Goal: Task Accomplishment & Management: Manage account settings

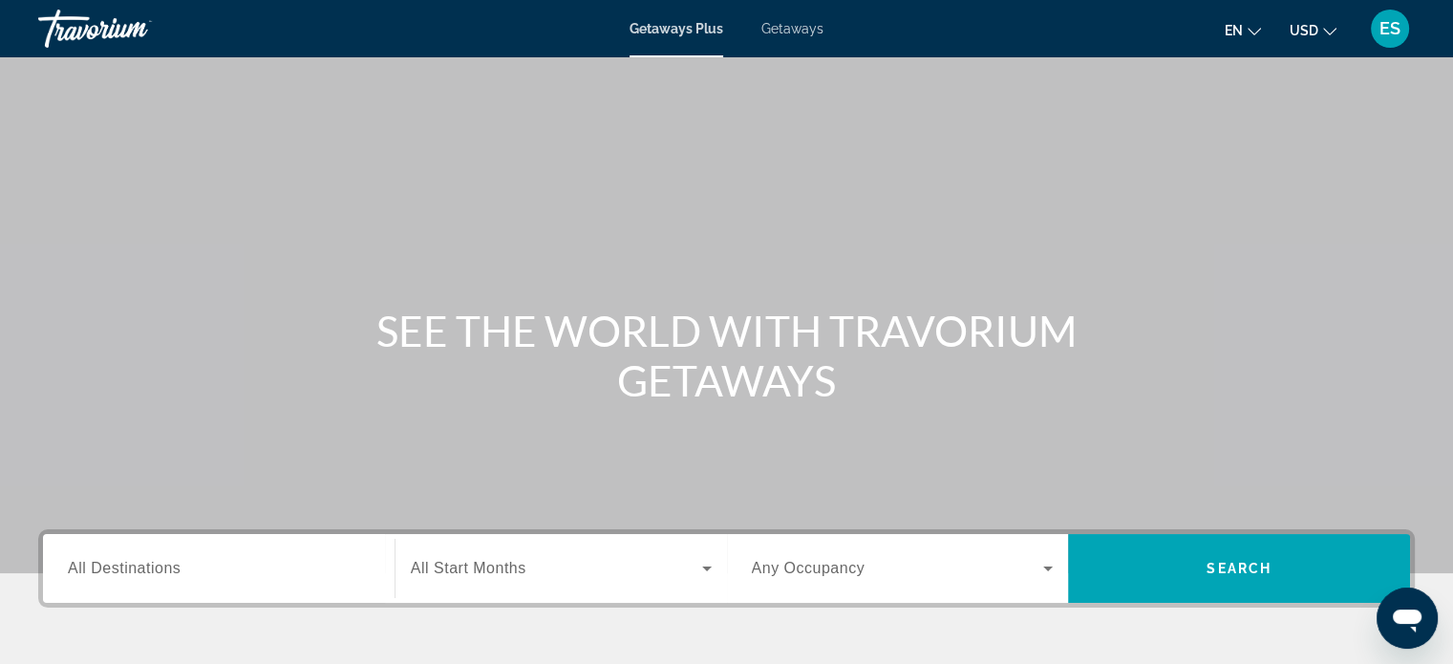
click at [1376, 30] on div "ES" at bounding box center [1390, 29] width 38 height 38
click at [1388, 30] on span "AA" at bounding box center [1390, 28] width 23 height 19
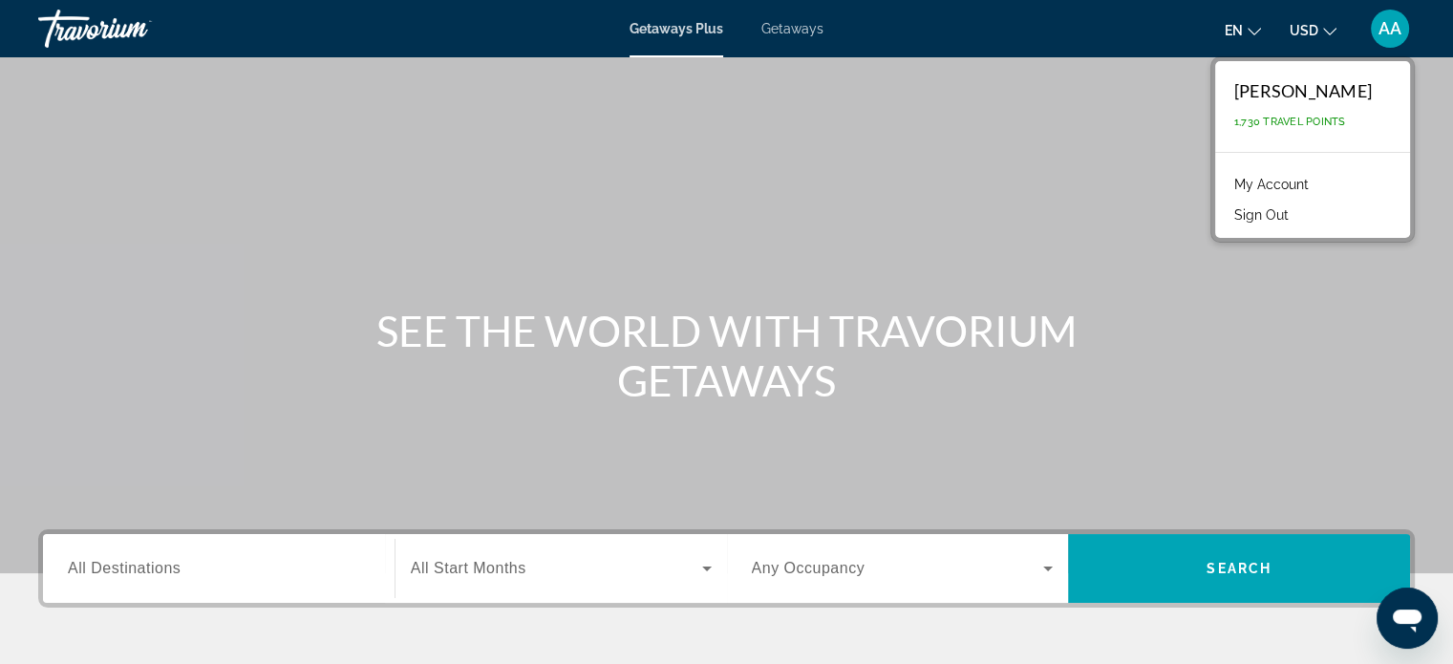
click at [1290, 180] on link "My Account" at bounding box center [1272, 184] width 94 height 25
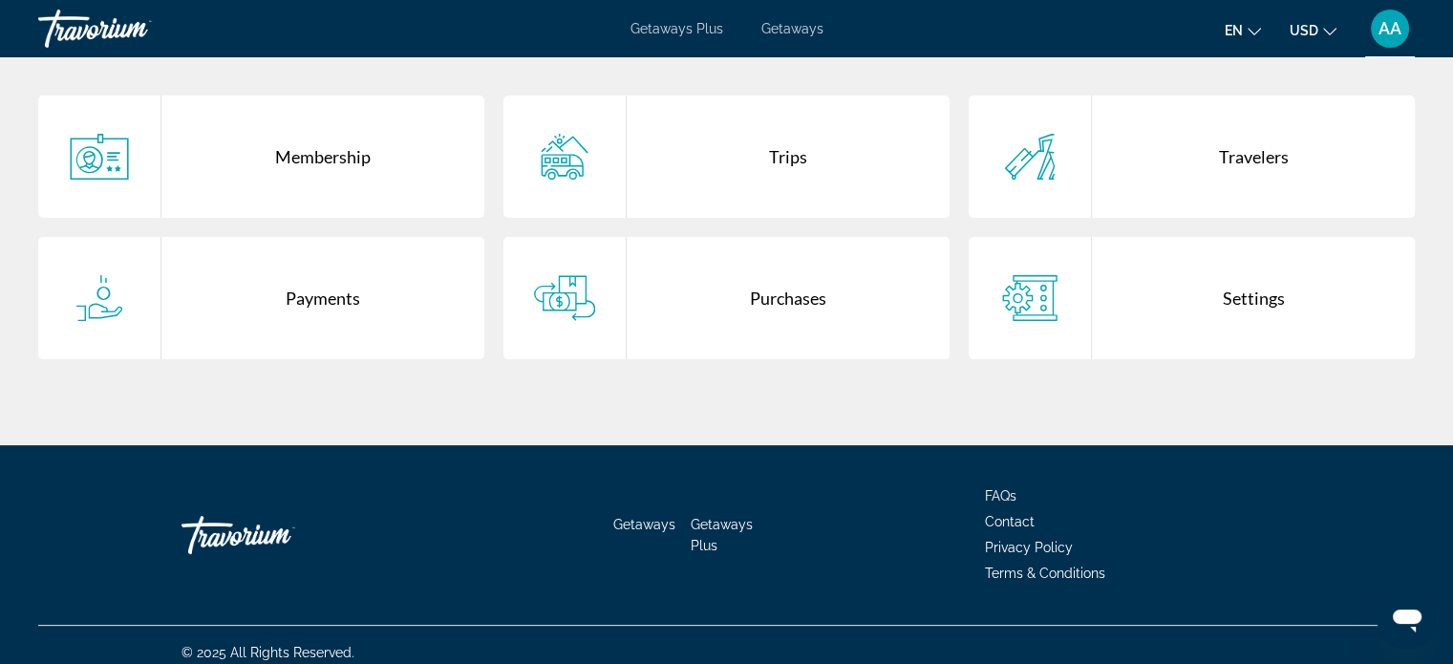
scroll to position [413, 0]
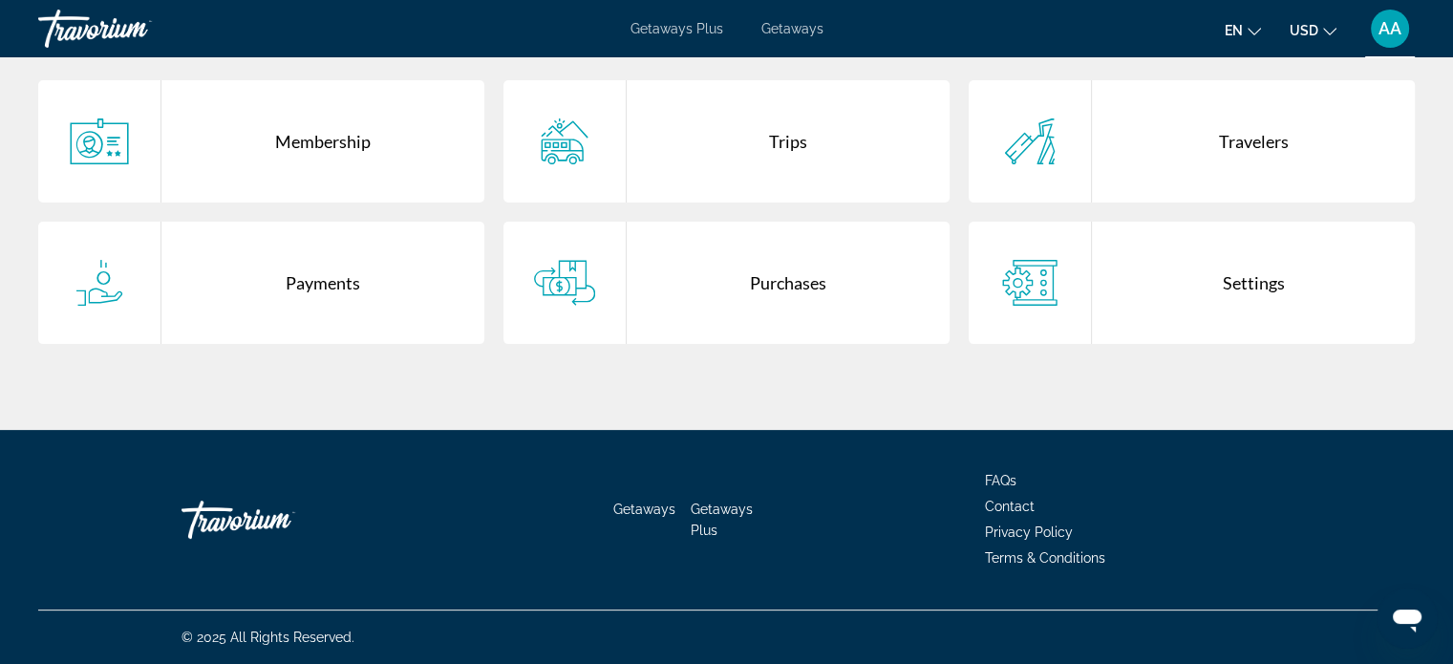
click at [797, 291] on div "Purchases" at bounding box center [788, 283] width 323 height 122
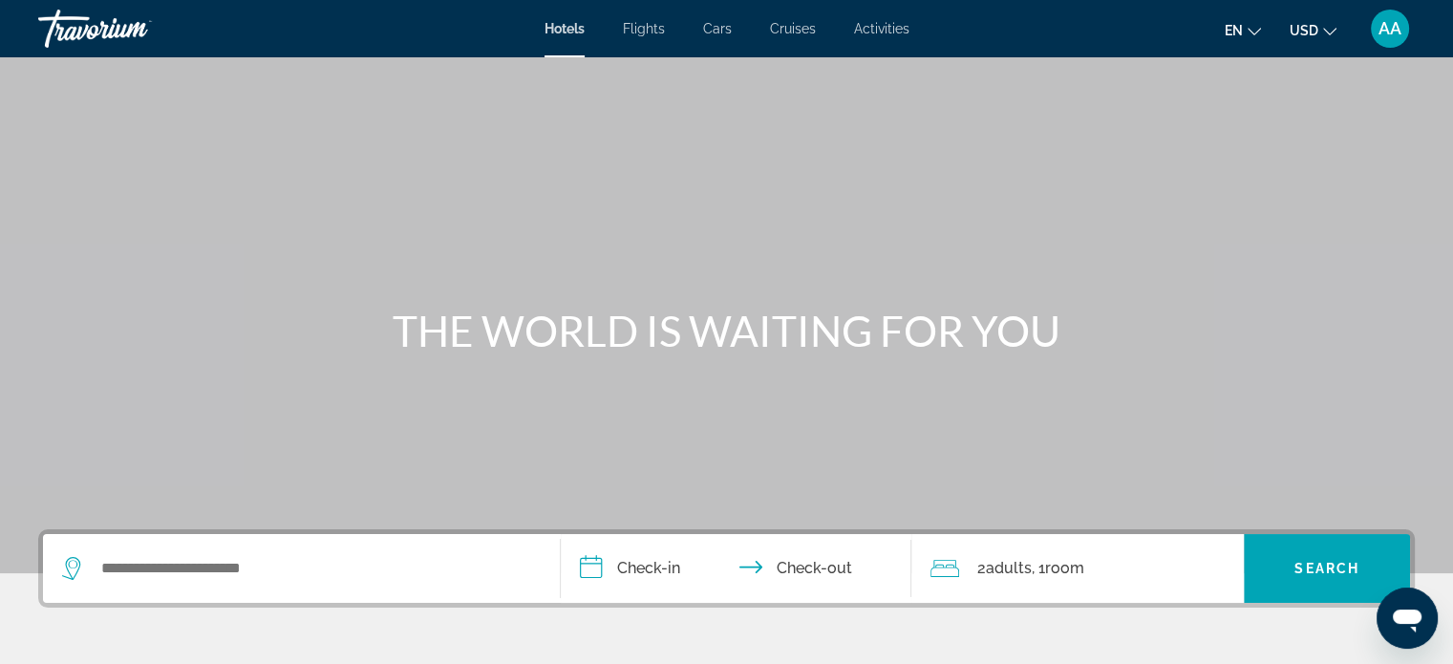
click at [1407, 41] on button "AA" at bounding box center [1391, 29] width 50 height 40
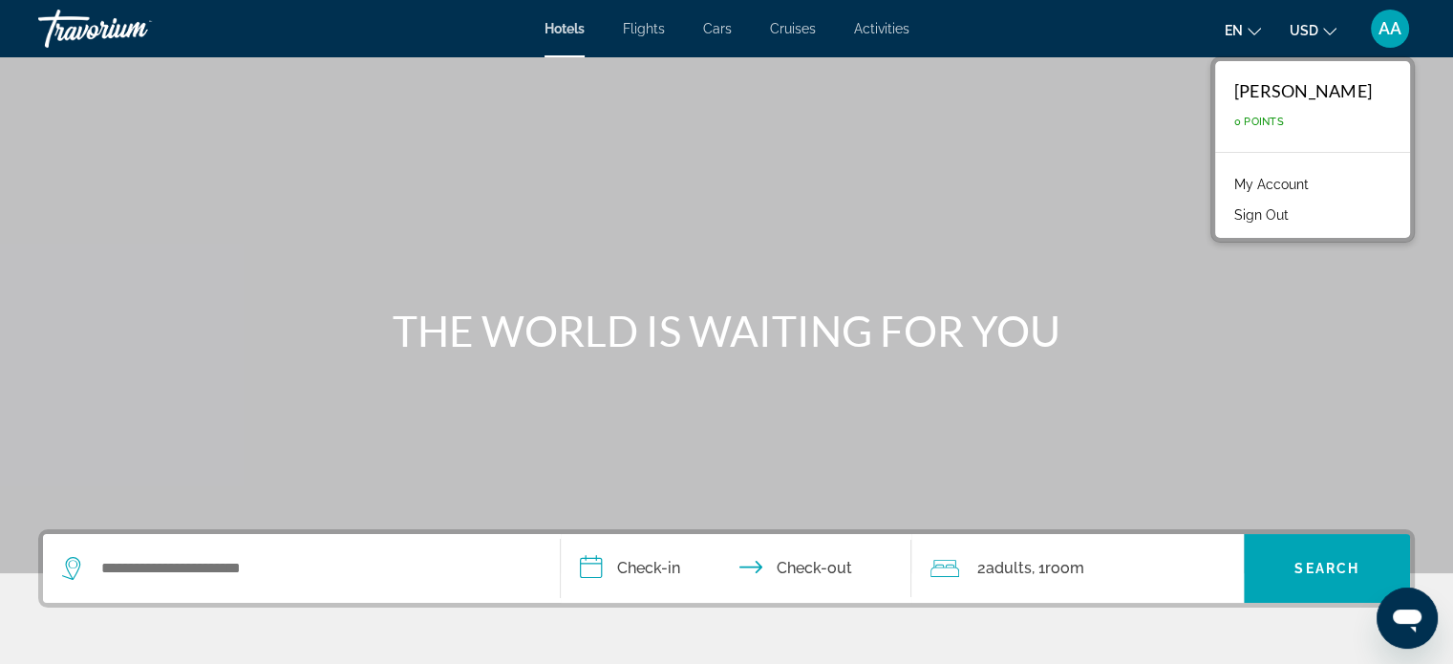
click at [1284, 175] on link "My Account" at bounding box center [1272, 184] width 94 height 25
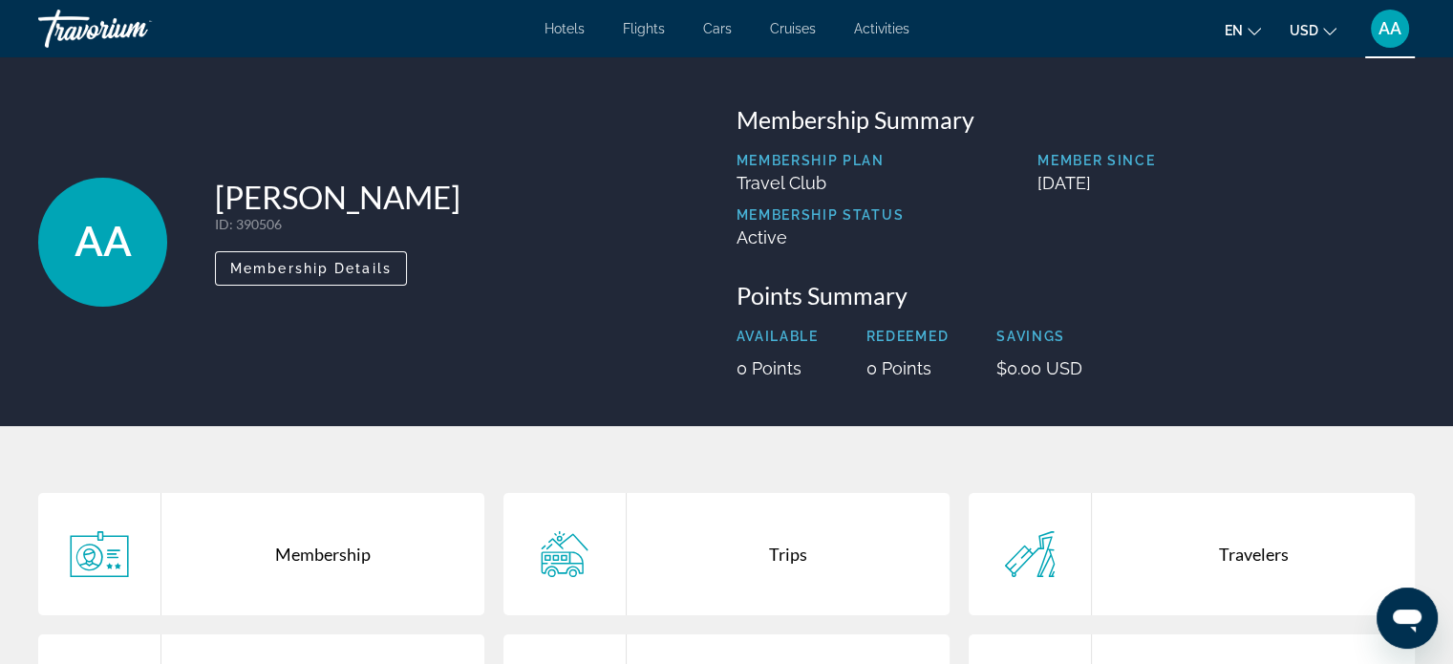
scroll to position [413, 0]
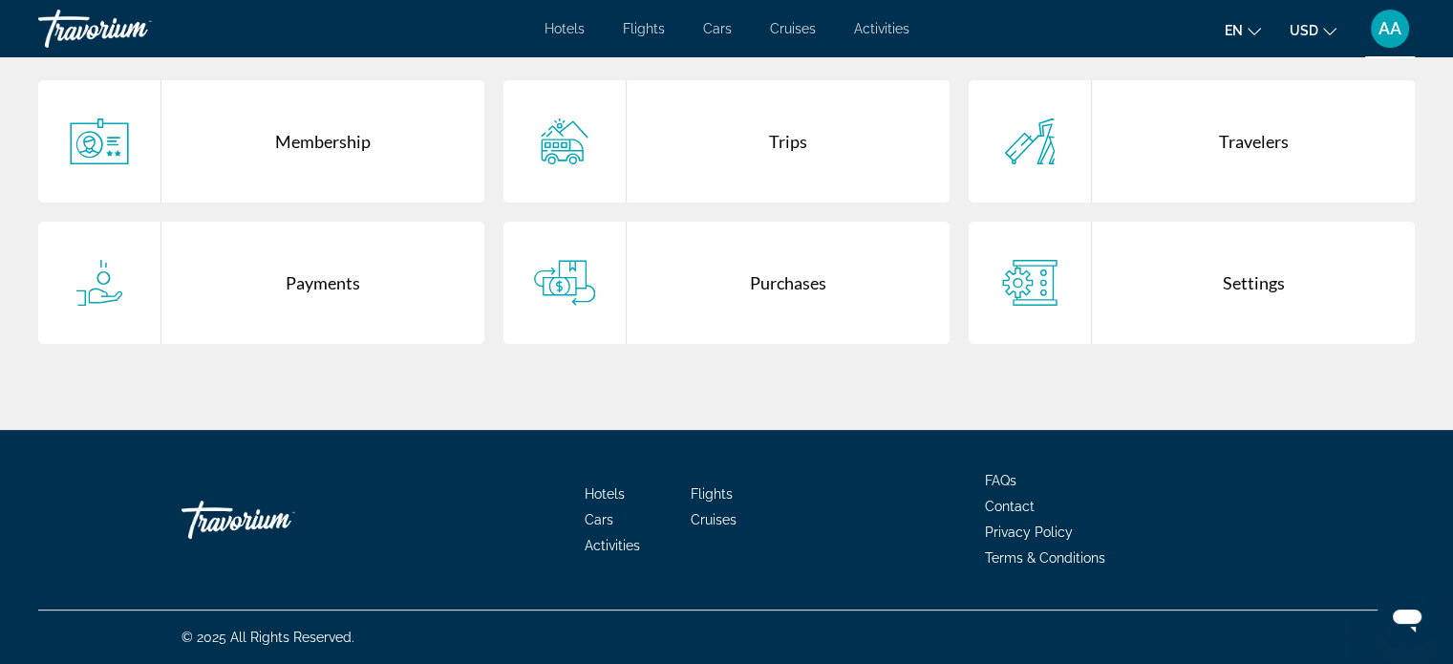
click at [780, 306] on div "Purchases" at bounding box center [788, 283] width 323 height 122
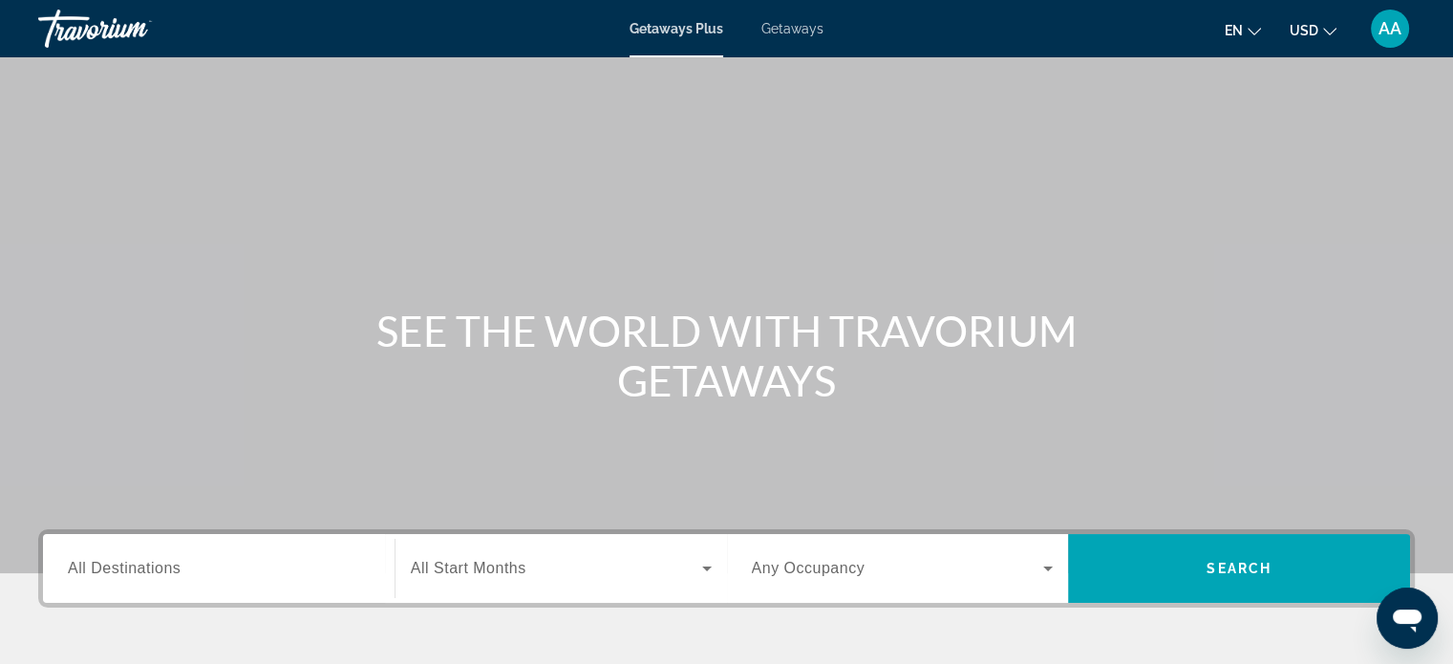
click at [810, 23] on span "Getaways" at bounding box center [793, 28] width 62 height 15
click at [1392, 33] on span "AA" at bounding box center [1390, 28] width 23 height 19
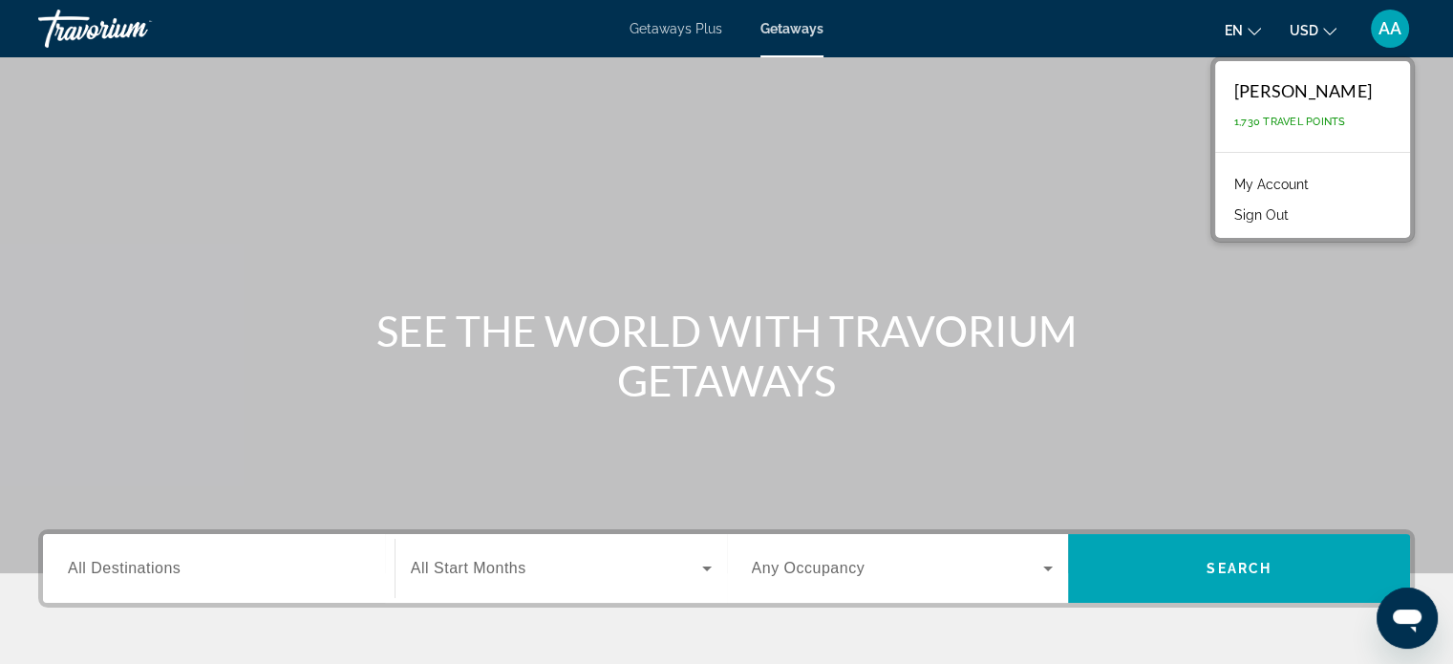
click at [1280, 186] on link "My Account" at bounding box center [1272, 184] width 94 height 25
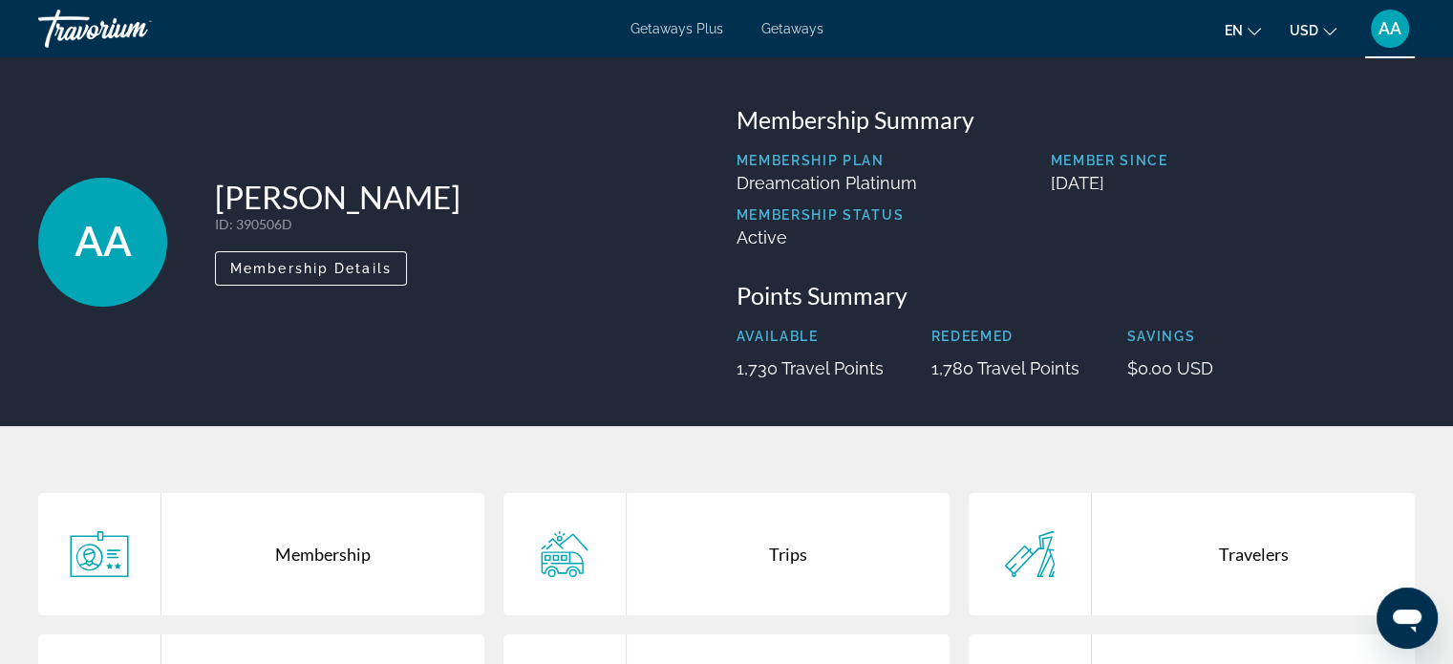
scroll to position [413, 0]
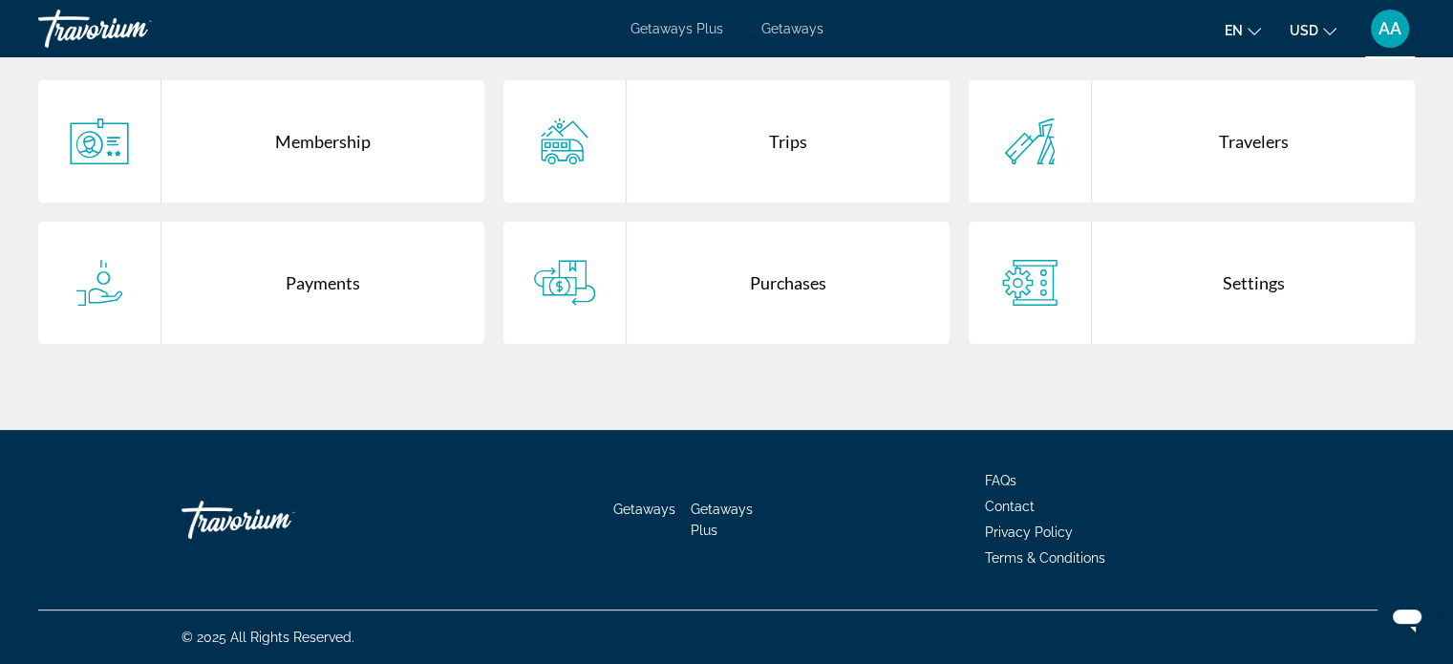
click at [764, 293] on div "Purchases" at bounding box center [788, 283] width 323 height 122
